Goal: Task Accomplishment & Management: Complete application form

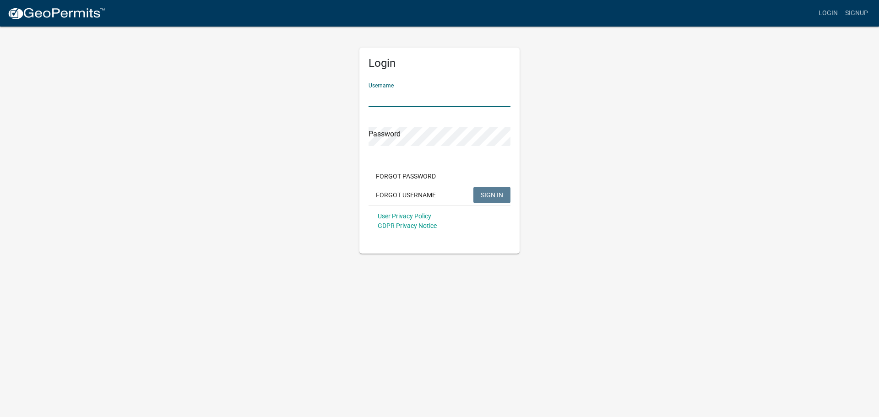
click at [386, 100] on input "Username" at bounding box center [440, 97] width 142 height 19
type input "dries"
click at [474, 187] on button "SIGN IN" at bounding box center [492, 195] width 37 height 16
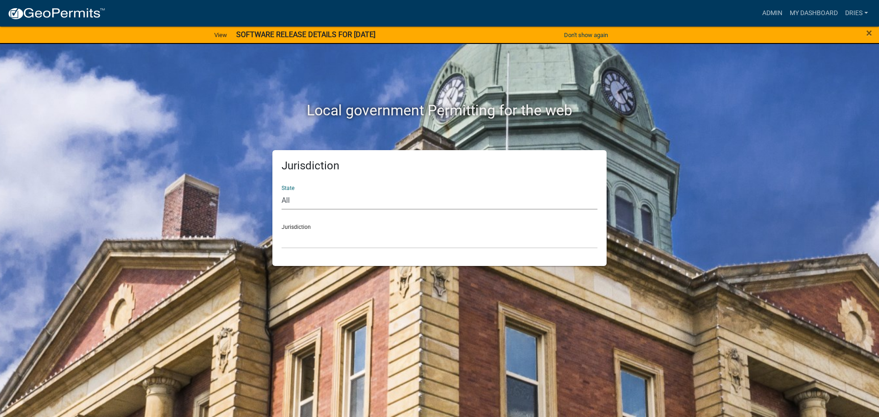
click at [332, 204] on select "All [US_STATE] [US_STATE] [US_STATE] [US_STATE] [US_STATE] [US_STATE] [US_STATE…" at bounding box center [440, 200] width 316 height 19
select select "[US_STATE]"
click at [282, 191] on select "All [US_STATE] [US_STATE] [US_STATE] [US_STATE] [US_STATE] [US_STATE] [US_STATE…" at bounding box center [440, 200] width 316 height 19
click at [325, 245] on select "[GEOGRAPHIC_DATA], [US_STATE] [GEOGRAPHIC_DATA], [US_STATE] [GEOGRAPHIC_DATA], …" at bounding box center [440, 239] width 316 height 19
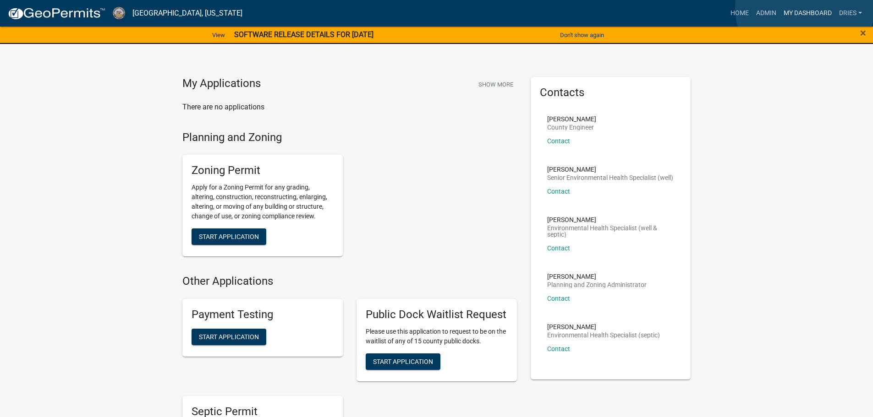
click at [804, 8] on link "My Dashboard" at bounding box center [807, 13] width 55 height 17
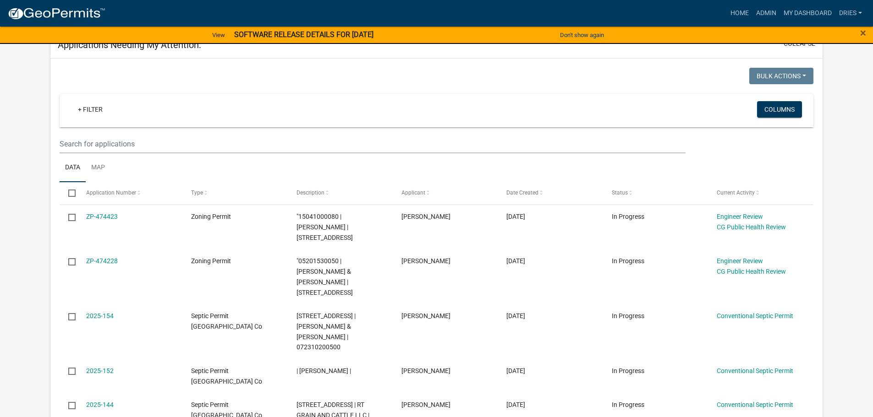
scroll to position [183, 0]
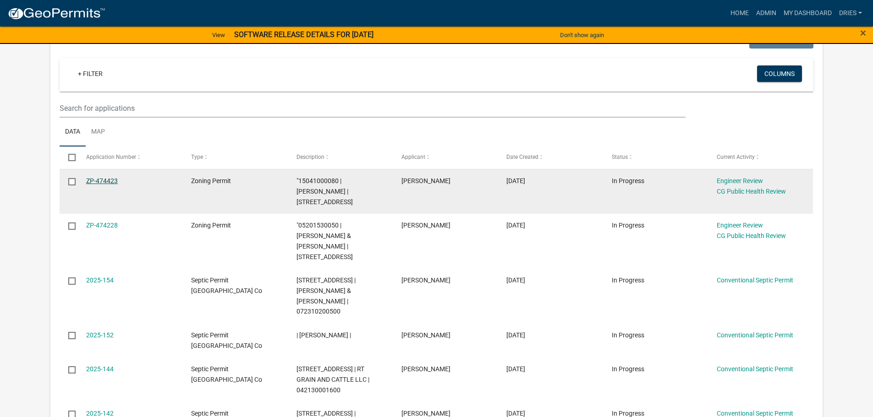
click at [104, 180] on link "ZP-474423" at bounding box center [102, 180] width 32 height 7
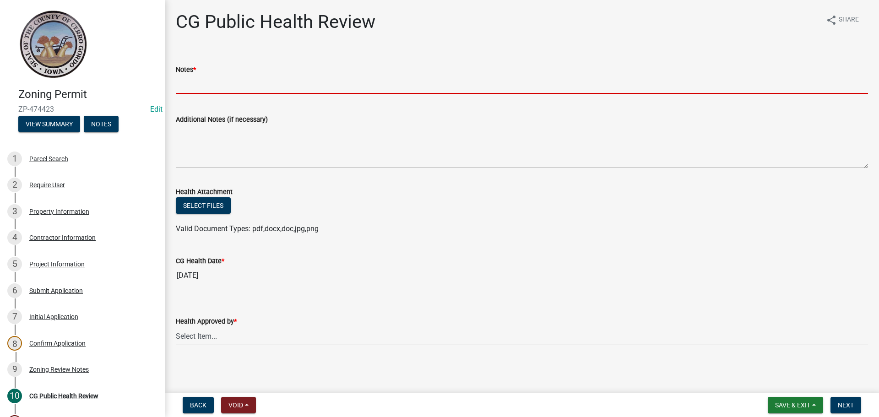
click at [192, 89] on input "Notes *" at bounding box center [522, 84] width 693 height 19
type input "NA"
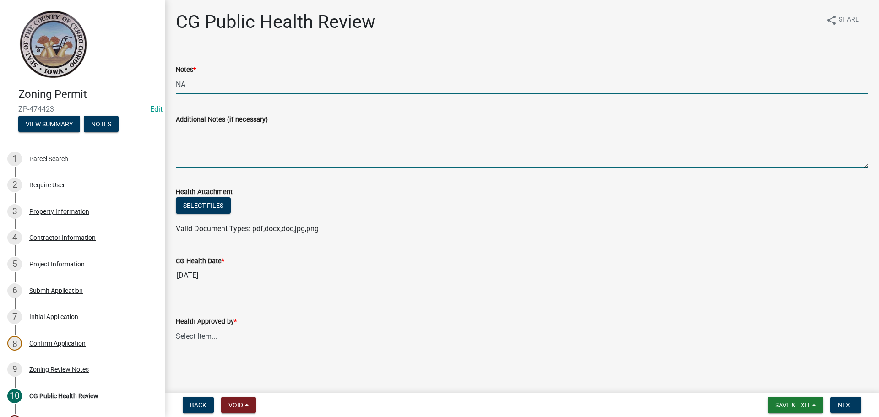
click at [205, 138] on textarea "Additional Notes (if necessary)" at bounding box center [522, 146] width 693 height 43
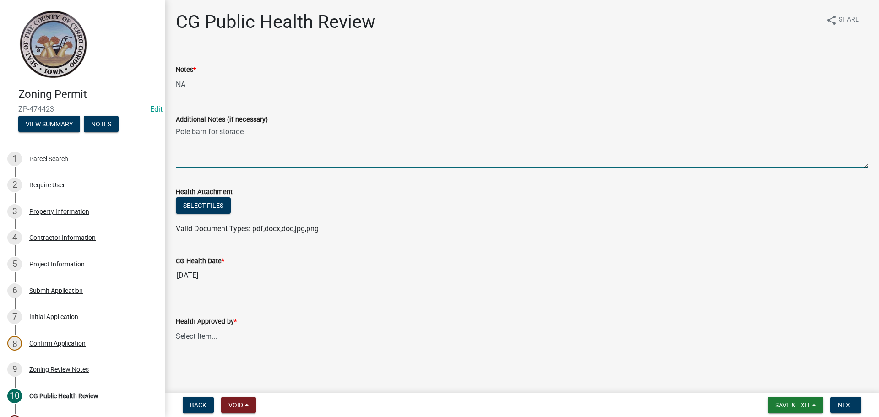
type textarea "Pole barn for storage"
click at [228, 333] on select "Select Item... [PERSON_NAME] [PERSON_NAME] [PERSON_NAME]" at bounding box center [522, 336] width 693 height 19
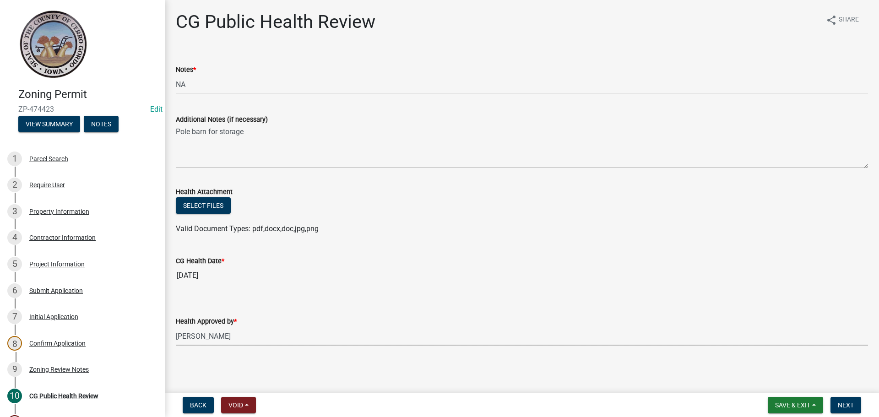
click at [176, 327] on select "Select Item... [PERSON_NAME] [PERSON_NAME] [PERSON_NAME]" at bounding box center [522, 336] width 693 height 19
select select "037176cc-34bf-4da4-b28d-ae68c61bb9b8"
click at [849, 404] on span "Next" at bounding box center [846, 405] width 16 height 7
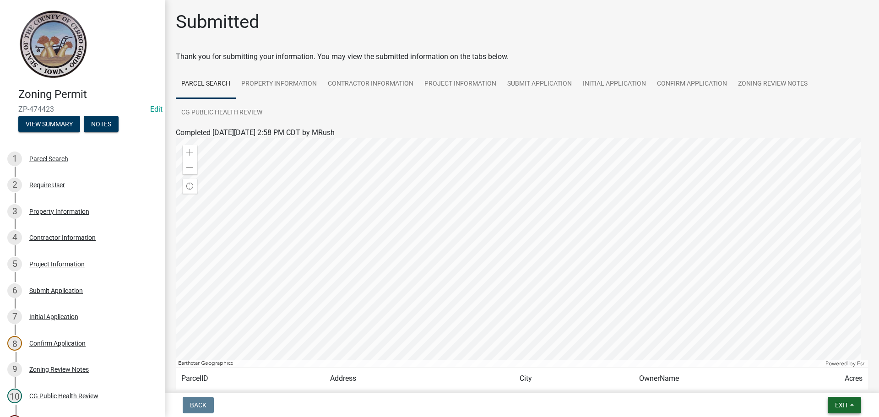
click at [851, 409] on button "Exit" at bounding box center [844, 405] width 33 height 16
click at [822, 384] on button "Save & Exit" at bounding box center [824, 382] width 73 height 22
